Goal: Find specific page/section: Find specific page/section

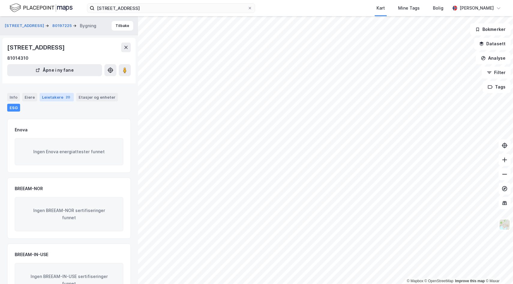
click at [54, 98] on div "Leietakere 20" at bounding box center [57, 97] width 34 height 8
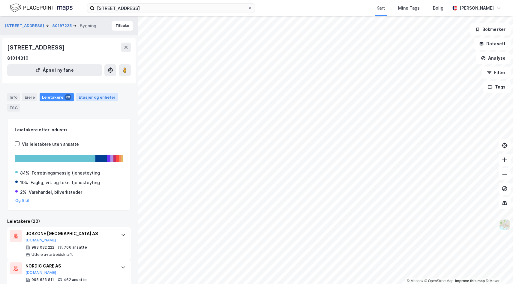
click at [84, 96] on div "Etasjer og enheter" at bounding box center [97, 96] width 37 height 5
